Goal: Communication & Community: Answer question/provide support

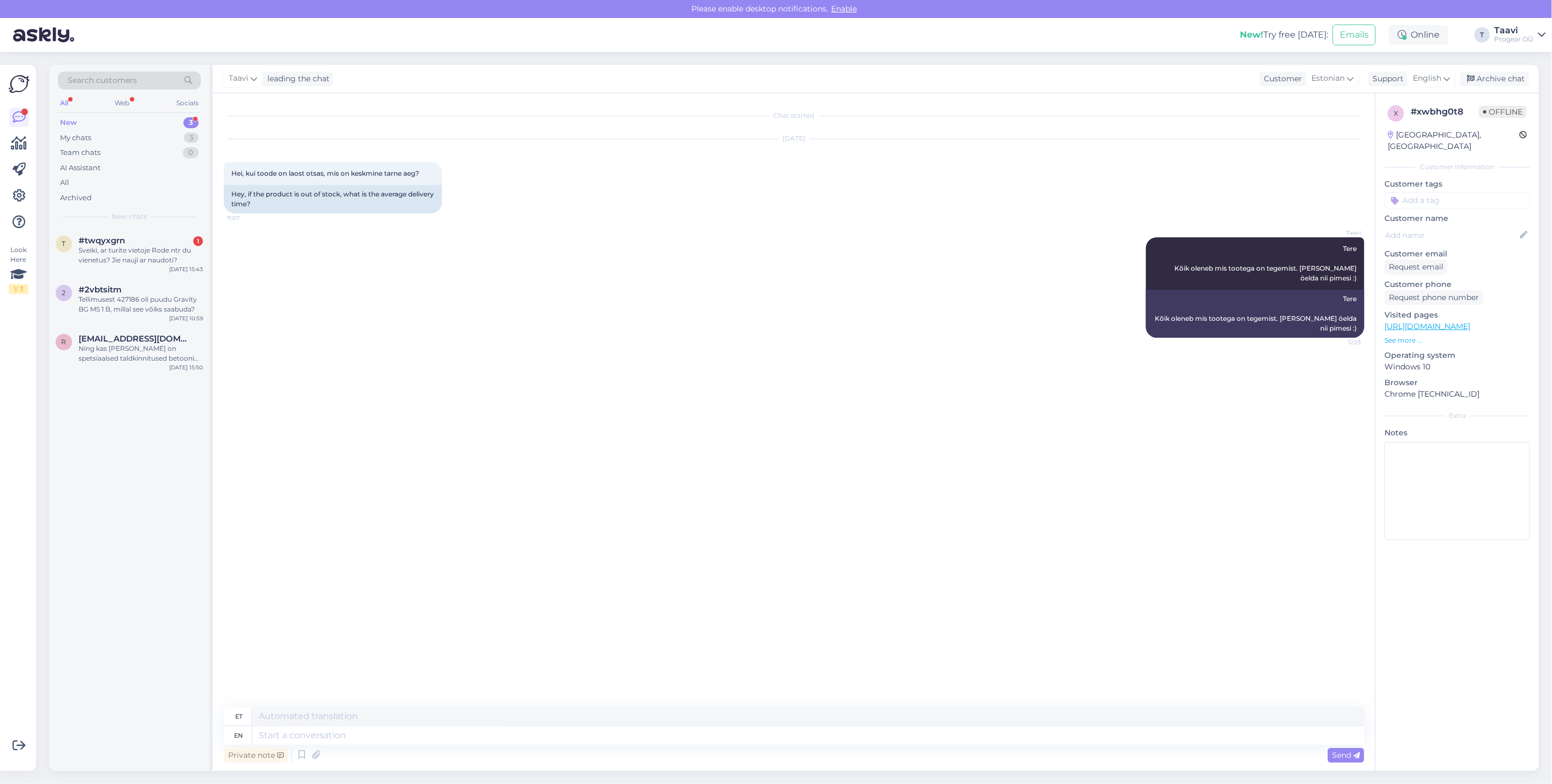
drag, startPoint x: 157, startPoint y: 255, endPoint x: 233, endPoint y: 280, distance: 80.0
click at [157, 255] on div "Sveiki, ar turite vietoje Rode ntr du vienetus? Jie nauji ar naudoti?" at bounding box center [141, 255] width 124 height 20
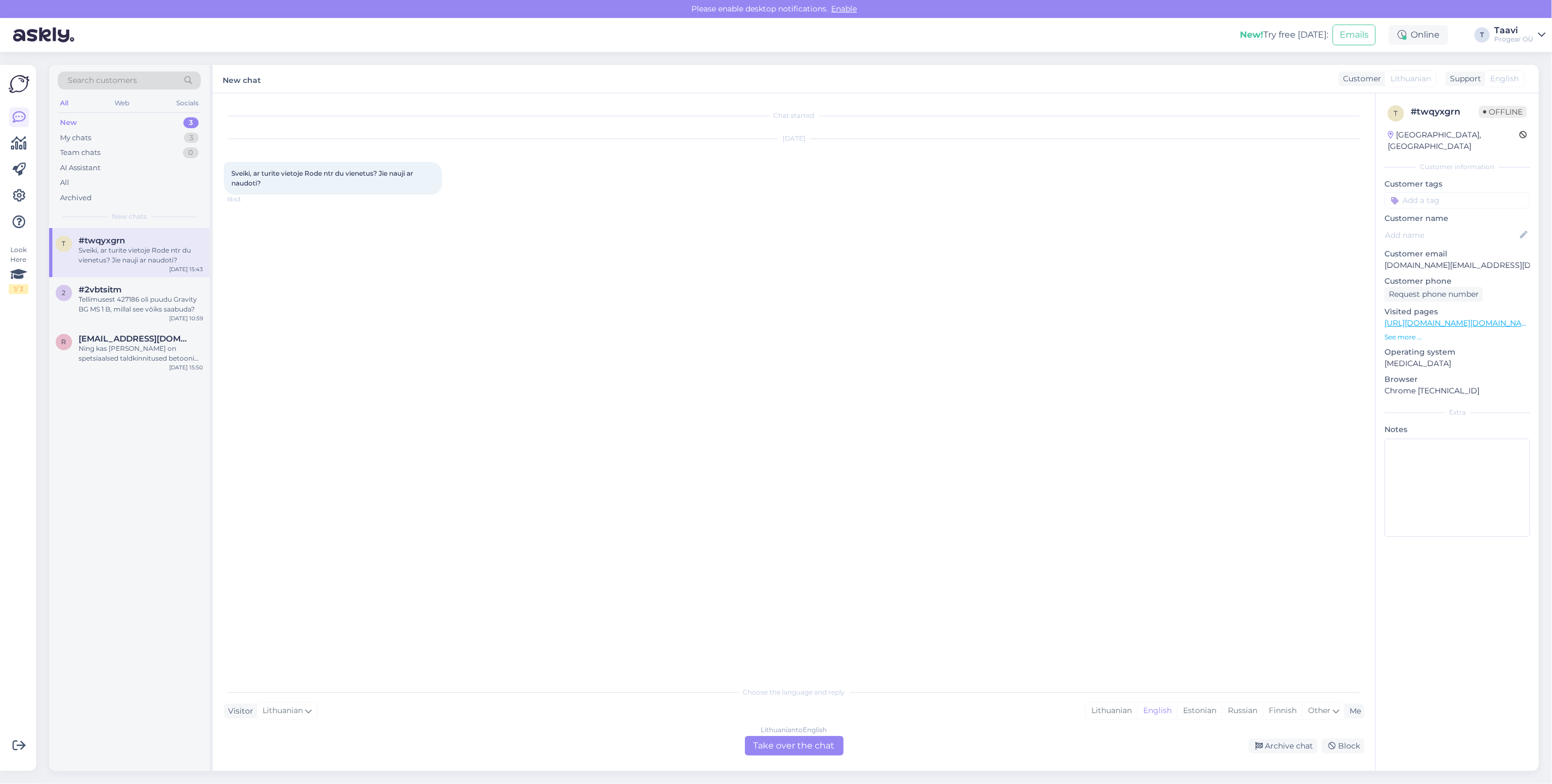
click at [786, 743] on div "Lithuanian to English Take over the chat" at bounding box center [794, 746] width 98 height 20
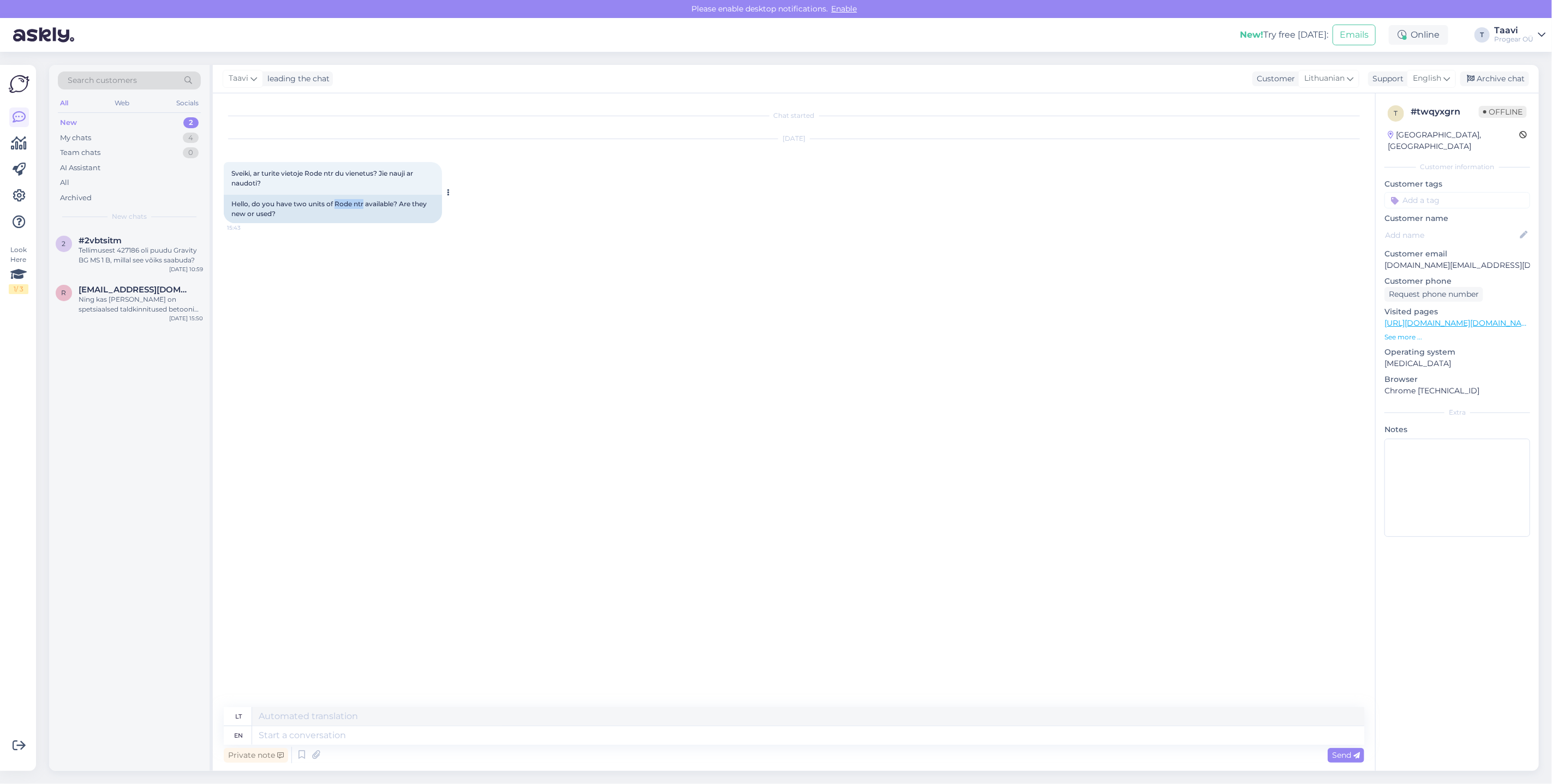
drag, startPoint x: 345, startPoint y: 202, endPoint x: 359, endPoint y: 205, distance: 14.3
click at [363, 202] on div "Hello, do you have two units of Rode ntr available? Are they new or used?" at bounding box center [333, 209] width 218 height 28
copy div "Rode ntr"
click at [311, 735] on textarea at bounding box center [808, 735] width 1113 height 19
type textarea "Hi"
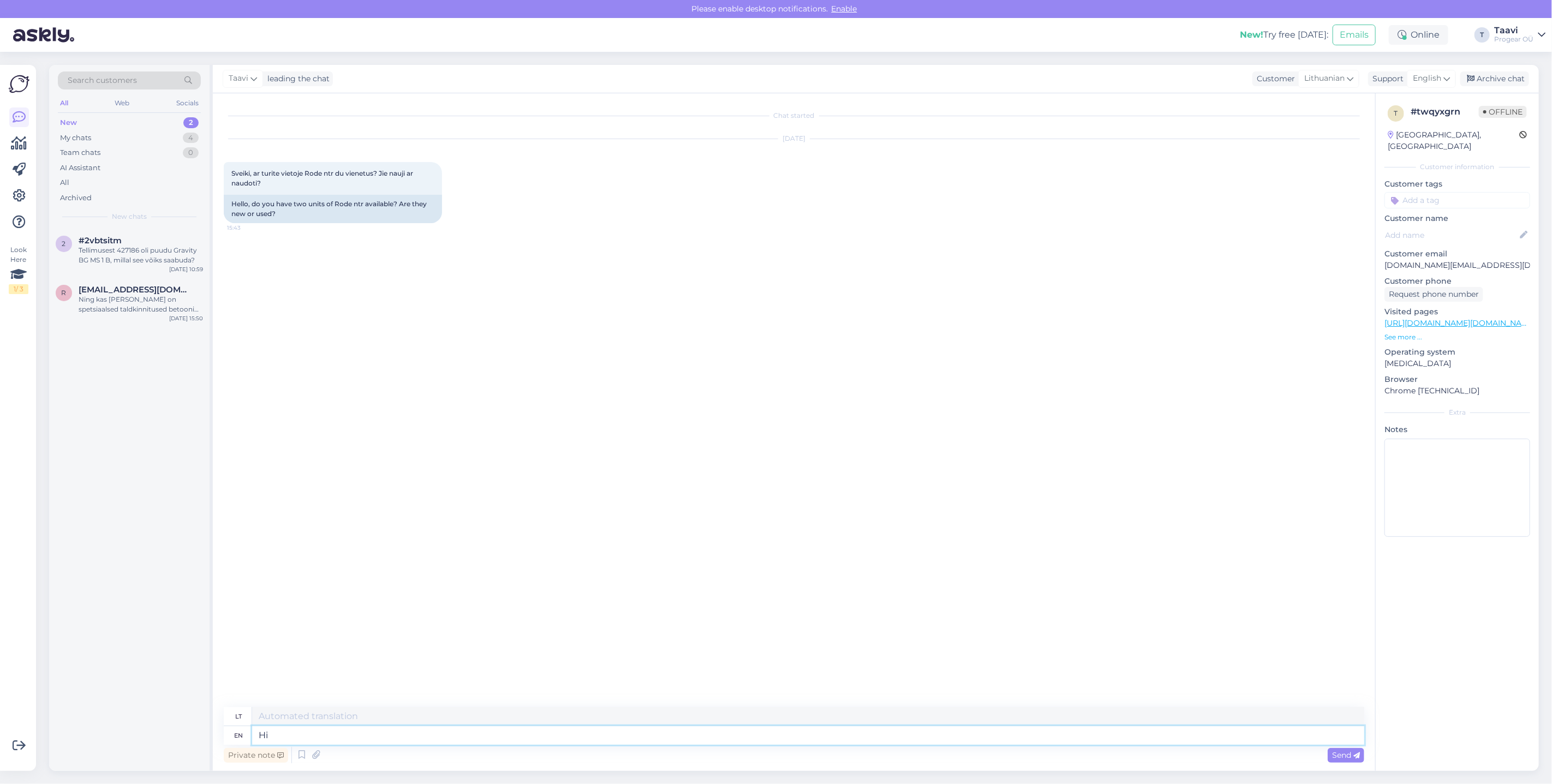
type textarea "Sveiki"
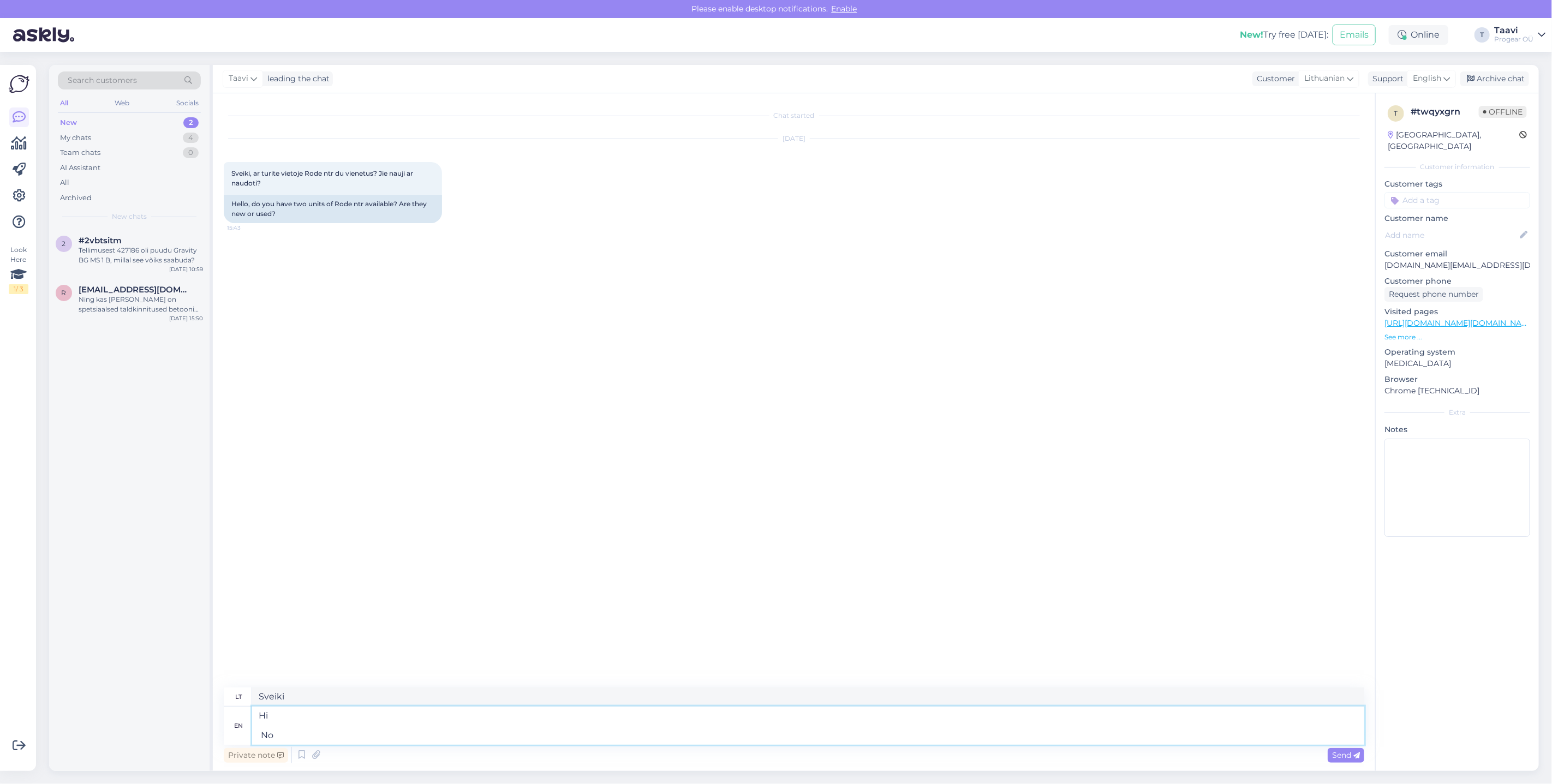
type textarea "Hi No"
type textarea "Sveiki Ne"
type textarea "Hi No we d"
type textarea "Sveiki Ne, mes"
type textarea "Hi No we don't"
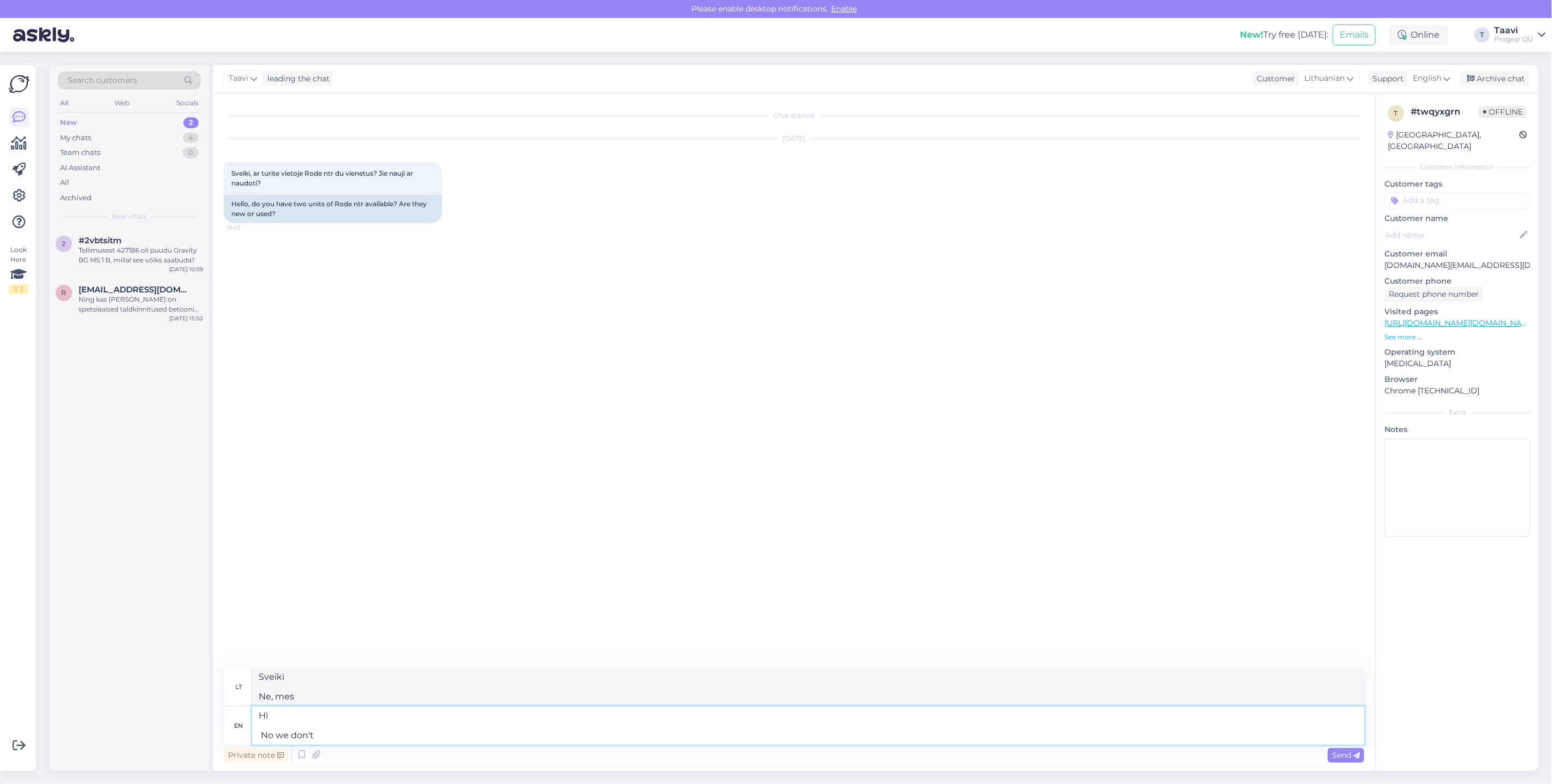
type textarea "Sveiki Ne, mes ne"
type textarea "Hi No we don't have a"
type textarea "Sveiki Ne, neturime"
type textarea "Hi No we don't have any"
type textarea "Sveiki Ne, mes neturime jokių"
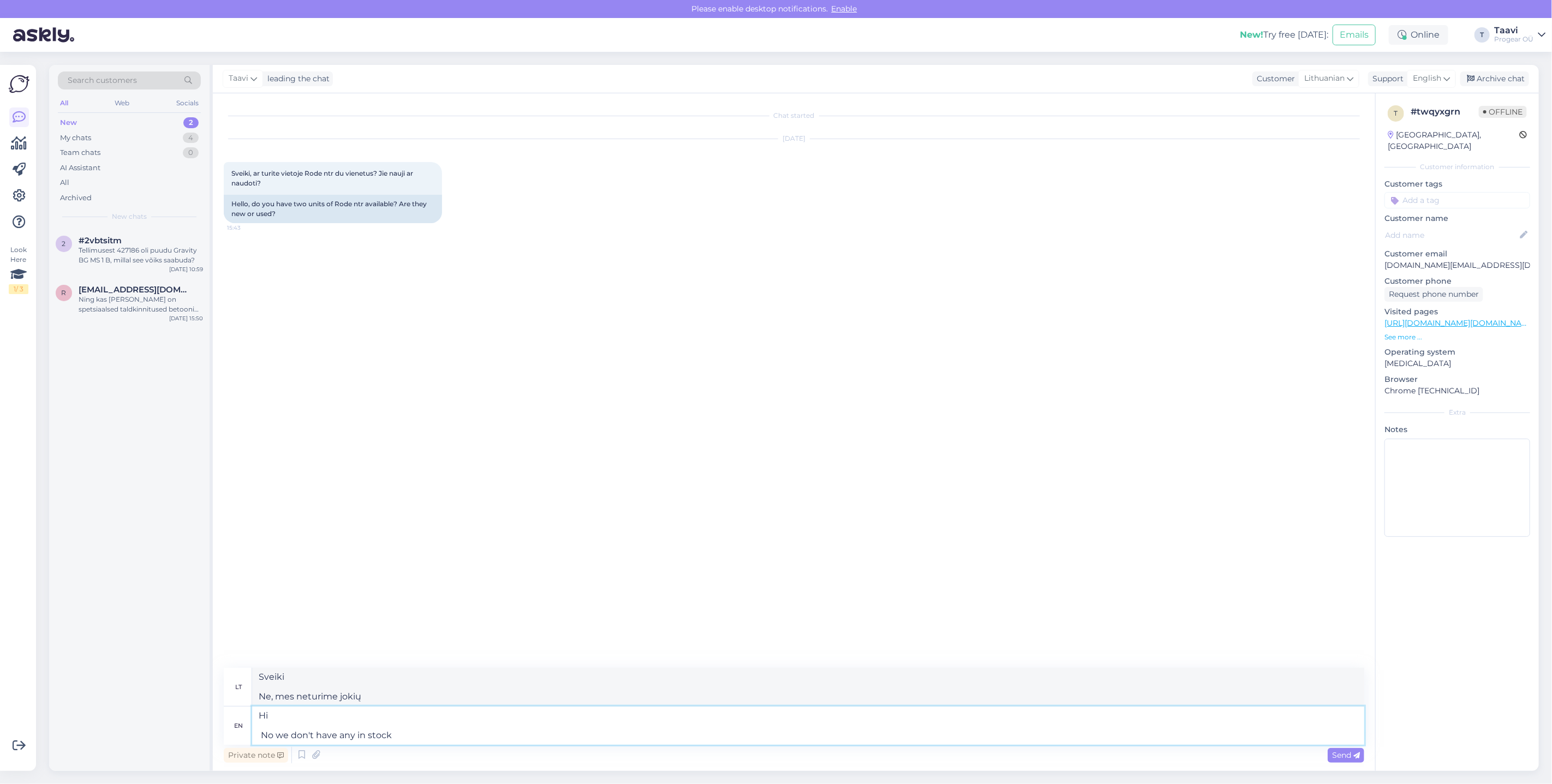
type textarea "Hi No we don't have any in stock a"
type textarea "Sveiki Ne, neturime sandėlyje"
type textarea "Hi No we don't have any in stock at the"
type textarea "Sveiki Ne, šiuo metu neturime sandėlyje."
type textarea "Hi No we don't have any in stock at the moment"
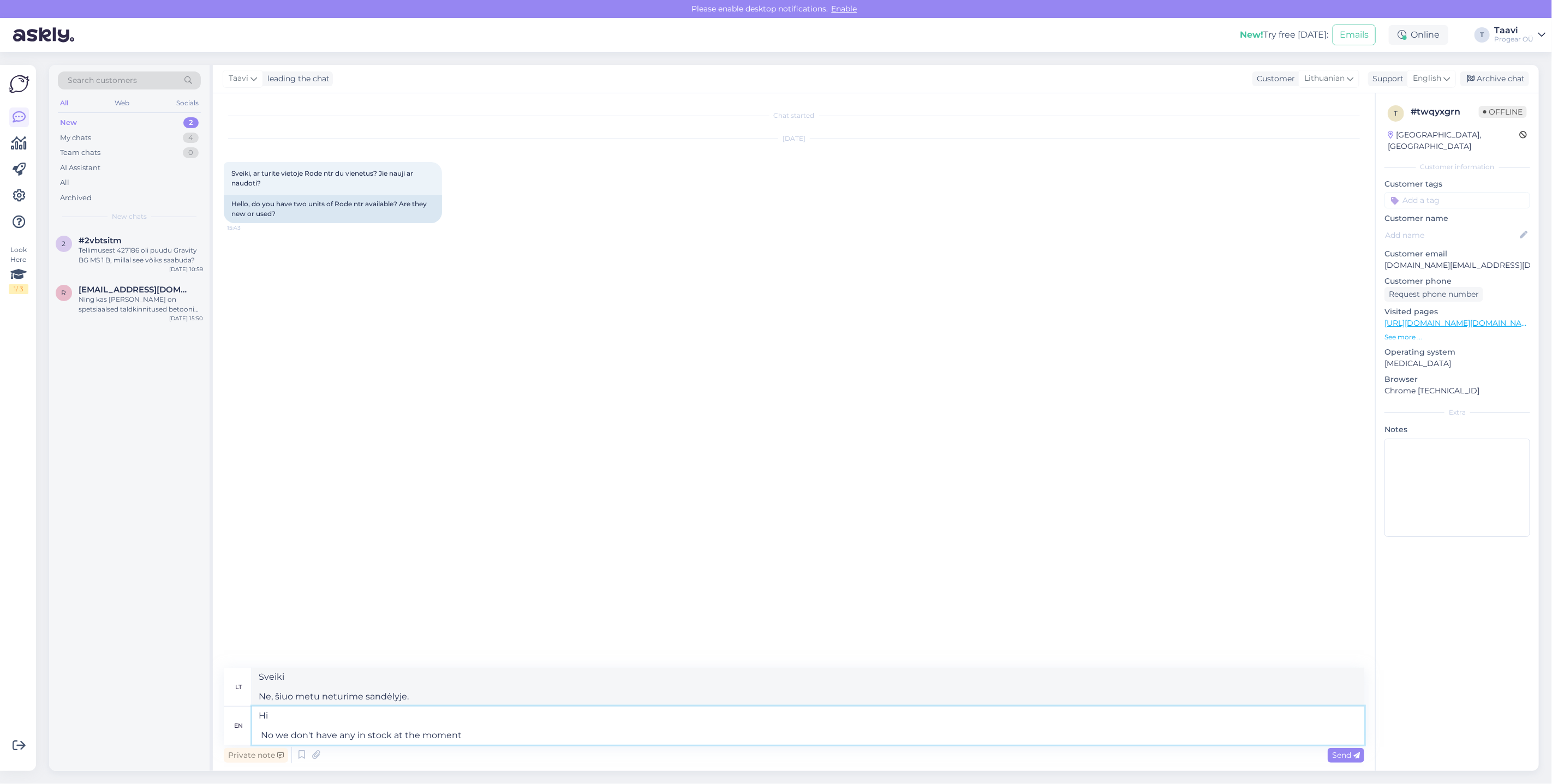
type textarea "Sveiki Ne, šiuo metu neturime sandėlyje"
type textarea "Hi No we don't have any in stock at the moment."
type textarea "Sveiki Ne, šiuo metu neturime sandėlyje."
type textarea "Hi No we don't have any in stock at the moment. Sorry"
type textarea "Sveiki Ne, šiuo metu neturime sandėlyje. Atsiprašome."
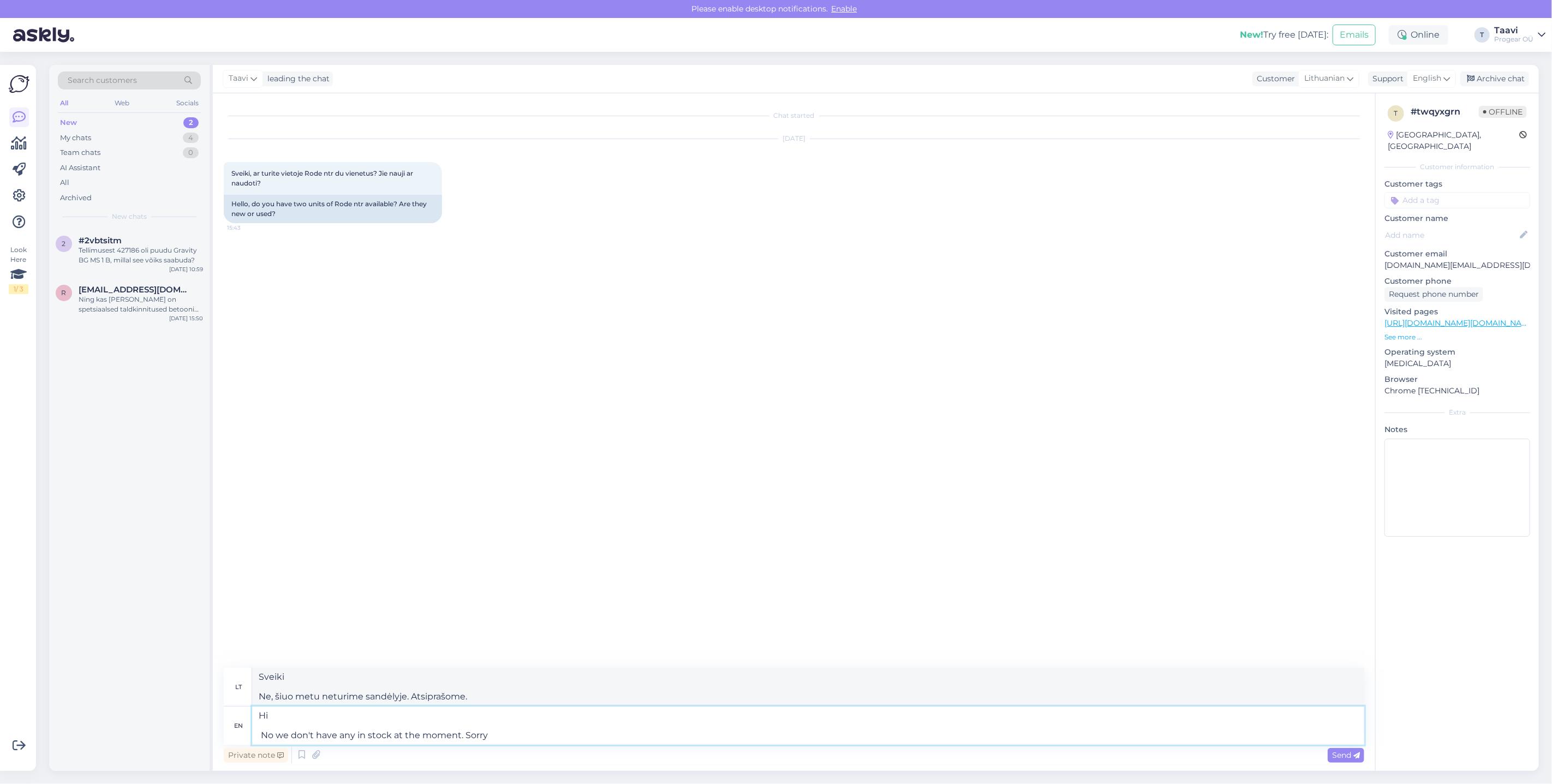
type textarea "Hi No we don't have any in stock at the moment. Sorry"
click at [1337, 757] on span "Send" at bounding box center [1345, 755] width 28 height 10
